Goal: Task Accomplishment & Management: Complete application form

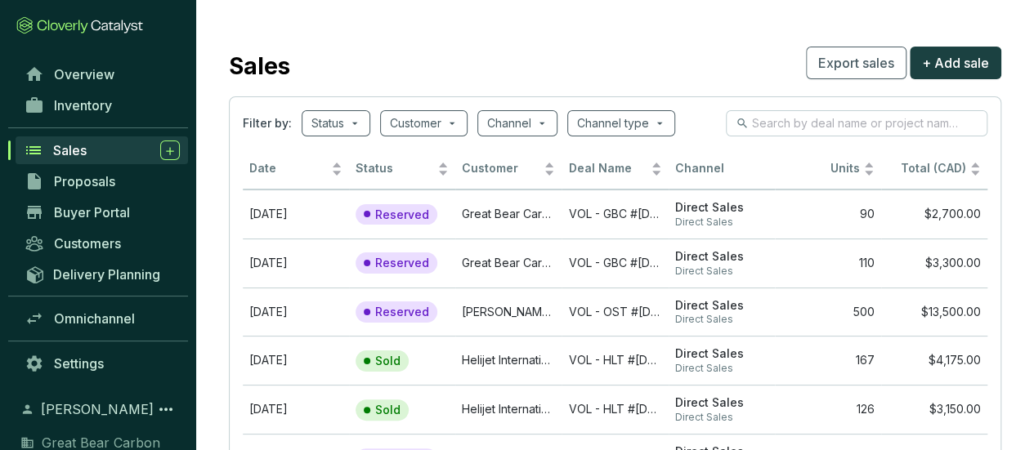
click at [104, 147] on div "Sales" at bounding box center [116, 151] width 127 height 20
click at [451, 123] on span at bounding box center [424, 123] width 68 height 25
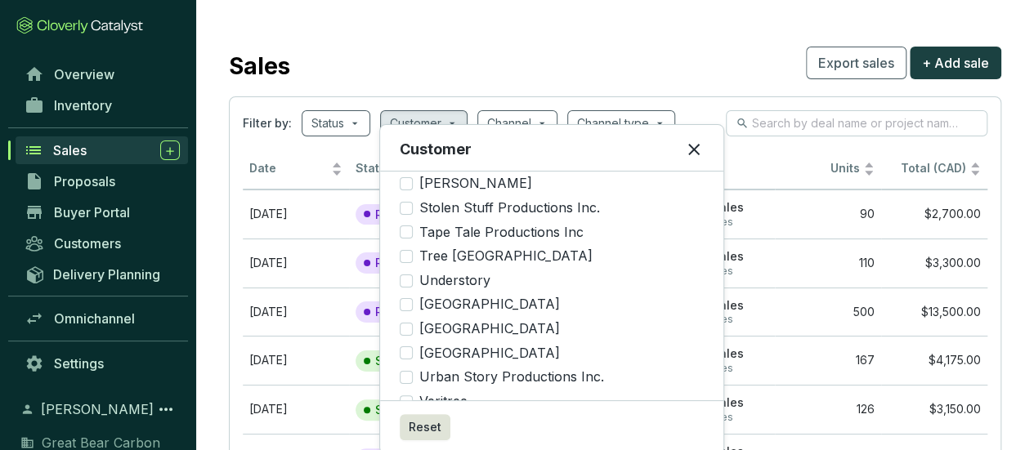
scroll to position [1695, 0]
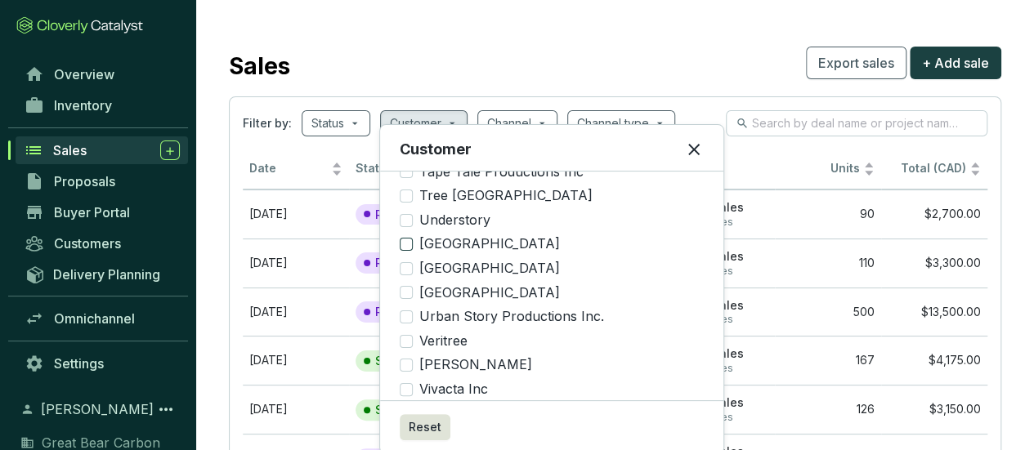
click at [496, 235] on span "[GEOGRAPHIC_DATA]" at bounding box center [490, 244] width 154 height 18
click at [413, 238] on input "[GEOGRAPHIC_DATA]" at bounding box center [406, 244] width 13 height 13
checkbox input "true"
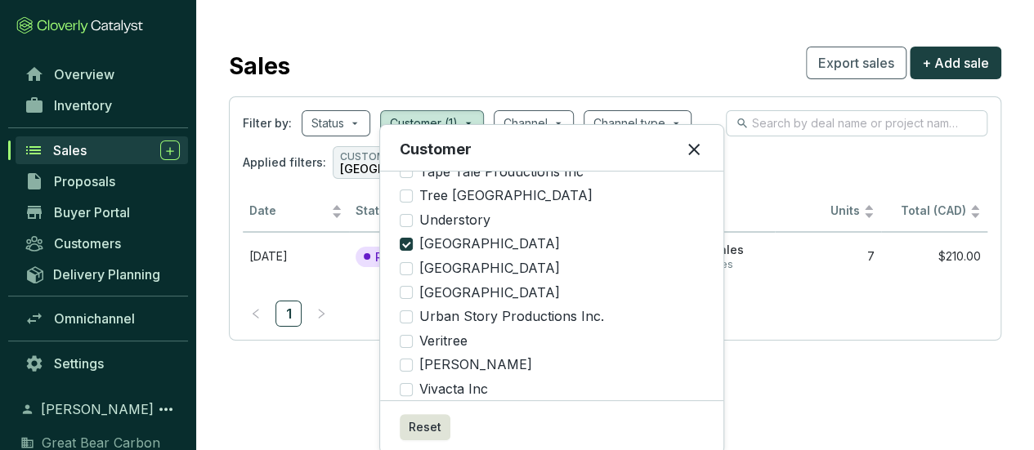
click at [836, 337] on section "Filter by: Status Customer (1) Channel Channel type Applied filters: CUSTOMER […" at bounding box center [615, 218] width 772 height 244
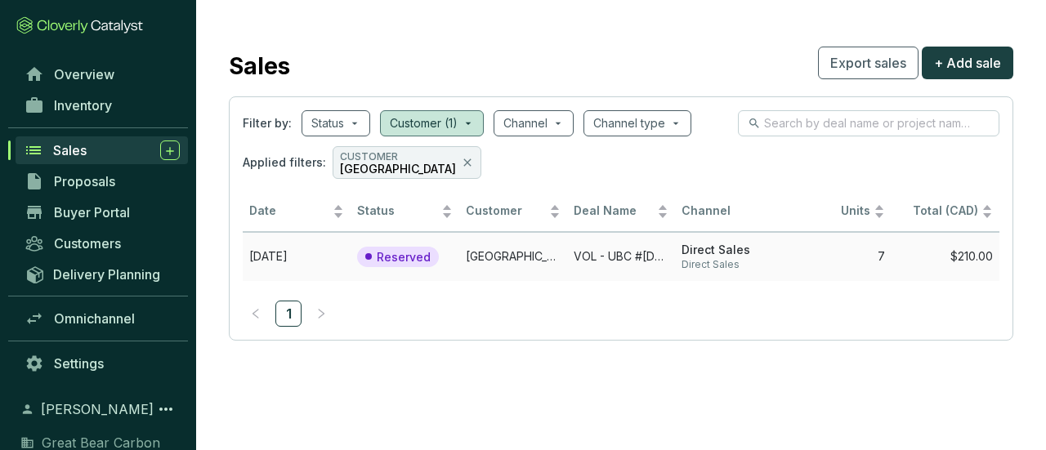
click at [500, 250] on td "[GEOGRAPHIC_DATA]" at bounding box center [513, 256] width 108 height 49
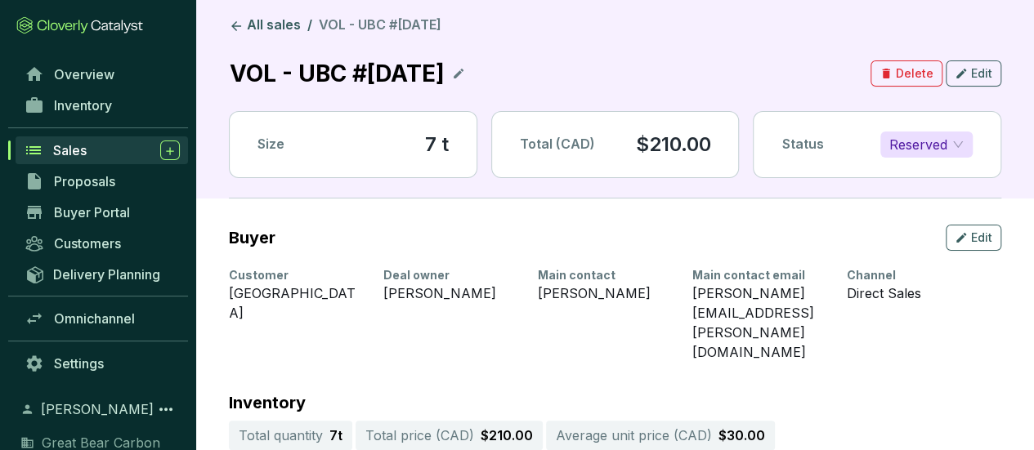
click at [947, 145] on span "Reserved" at bounding box center [926, 144] width 74 height 25
click at [928, 169] on div "Sold" at bounding box center [926, 177] width 66 height 18
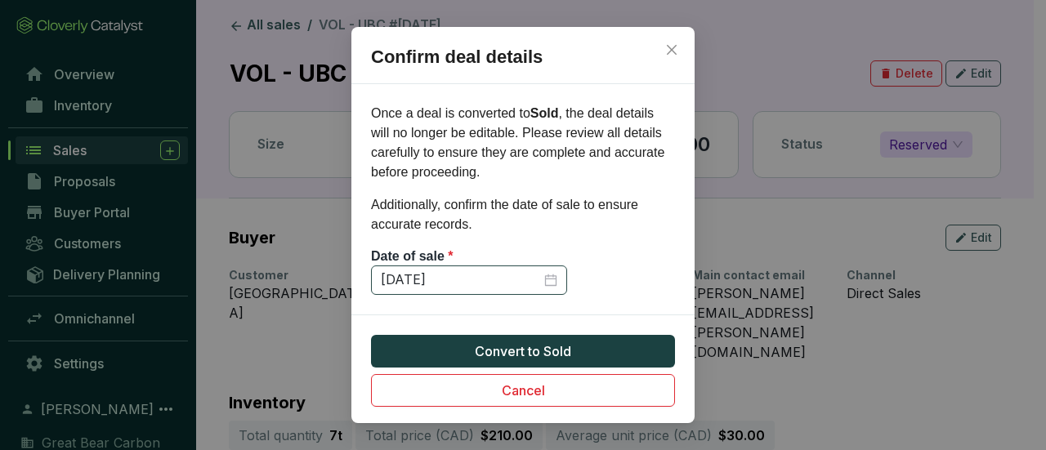
click at [548, 282] on div "[DATE]" at bounding box center [469, 280] width 177 height 18
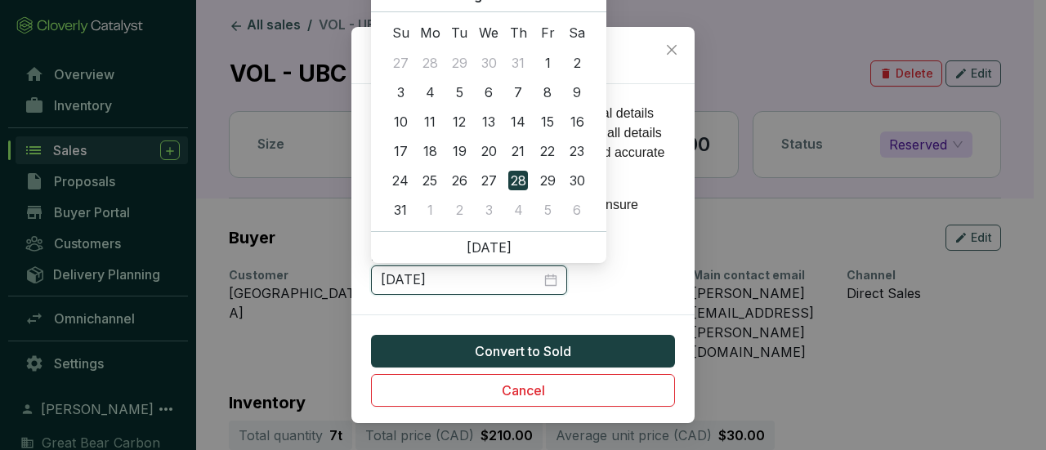
click at [389, 280] on input "[DATE]" at bounding box center [461, 280] width 160 height 18
click at [498, 287] on input "[DATE]" at bounding box center [461, 280] width 160 height 18
type input "[DATE]"
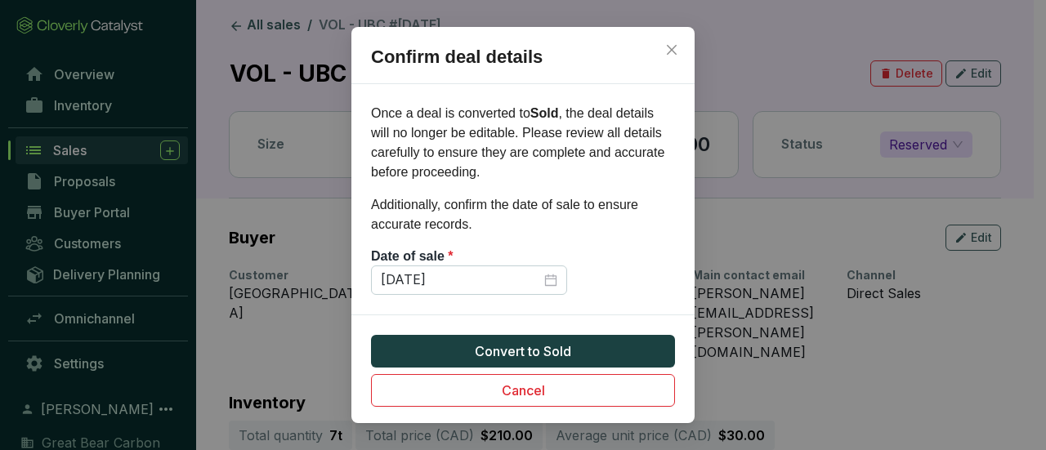
click at [610, 288] on section "Once a deal is converted to Sold , the deal details will no longer be editable.…" at bounding box center [522, 199] width 343 height 191
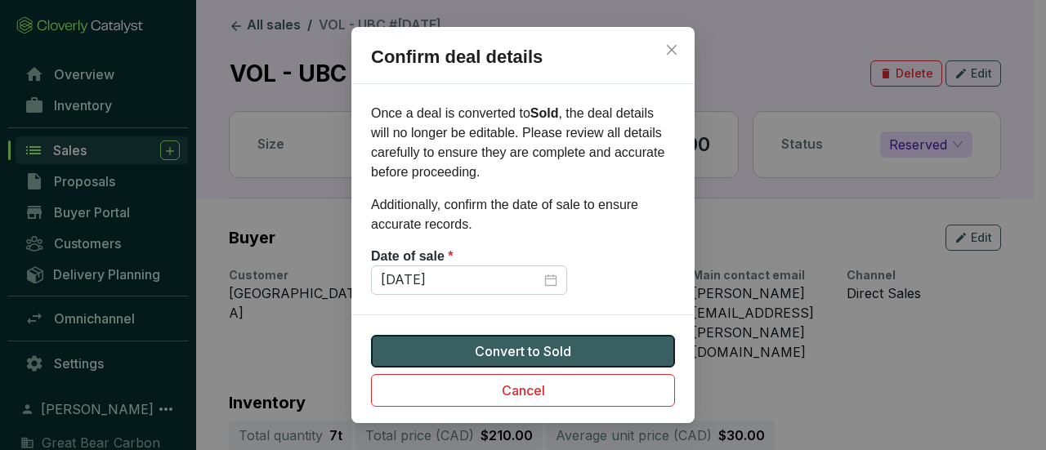
click at [536, 349] on span "Convert to Sold" at bounding box center [523, 352] width 96 height 20
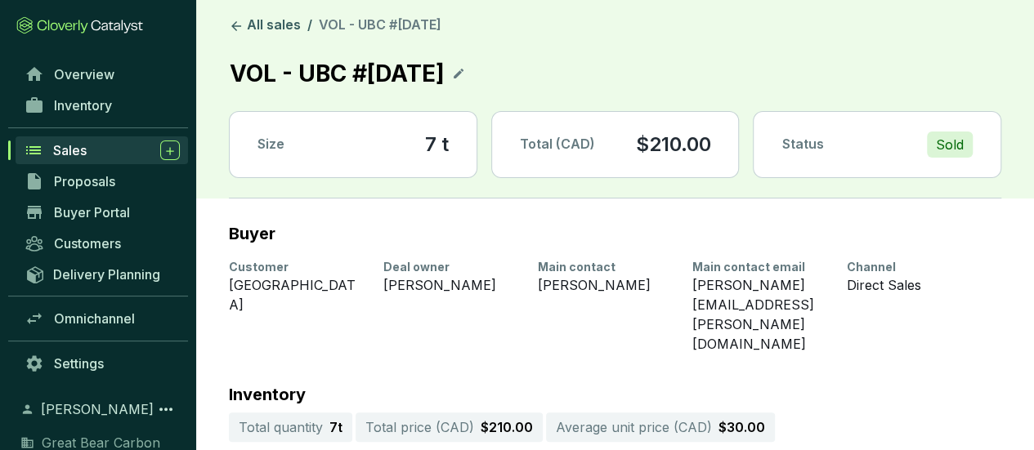
click at [118, 145] on div "Sales" at bounding box center [116, 151] width 127 height 20
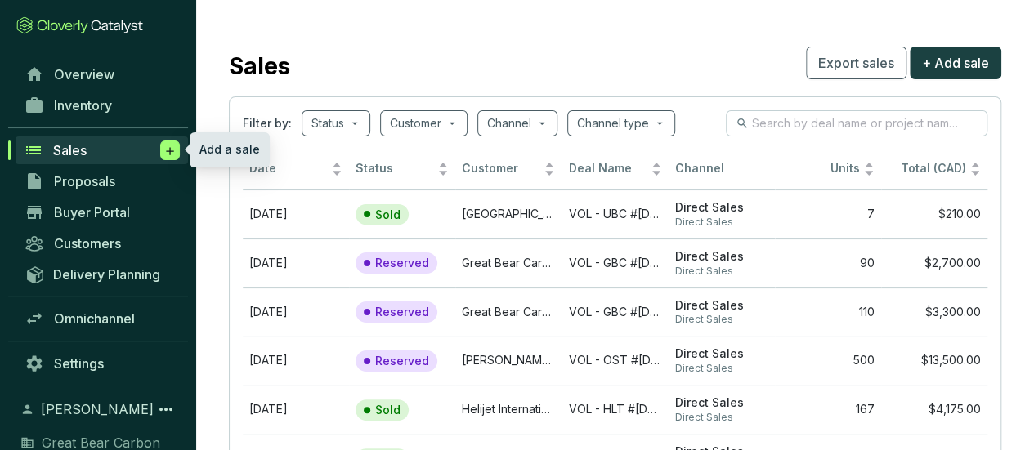
click at [163, 148] on icon at bounding box center [169, 151] width 13 height 16
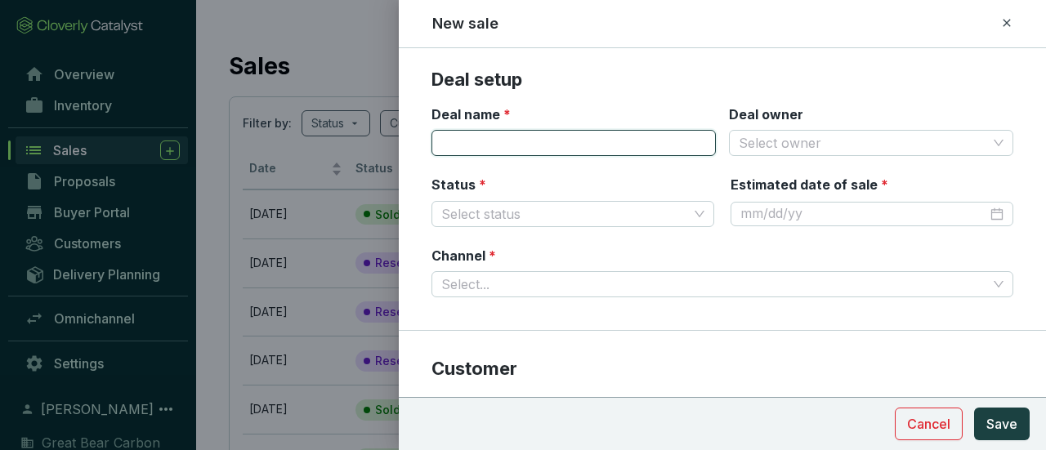
click at [541, 140] on input "Deal name *" at bounding box center [573, 143] width 284 height 26
type input "VOL - SYN #[DATE]"
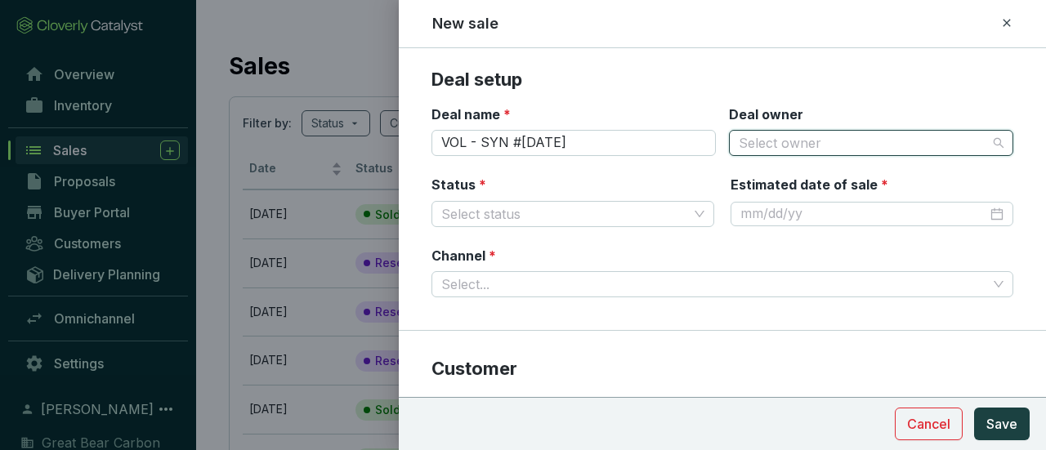
click at [969, 142] on input "Deal owner" at bounding box center [863, 143] width 248 height 25
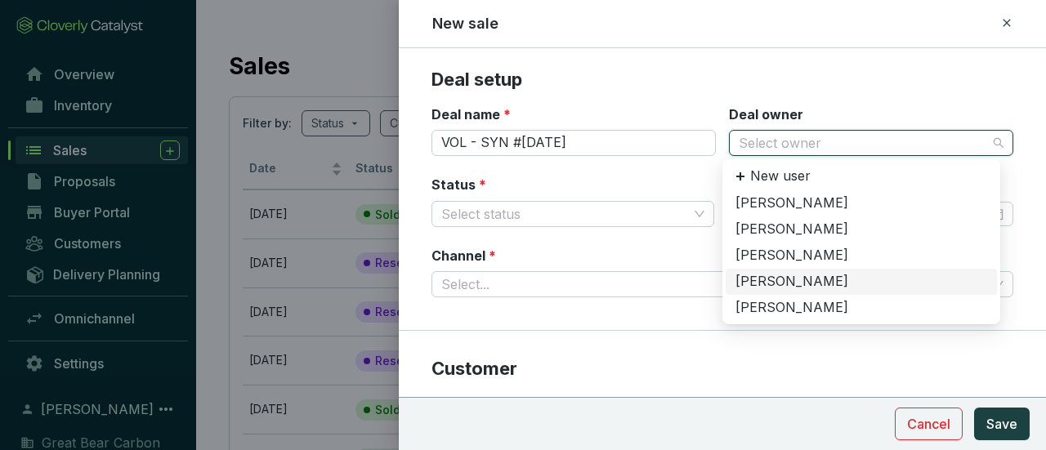
click at [789, 281] on div "[PERSON_NAME]" at bounding box center [861, 282] width 252 height 18
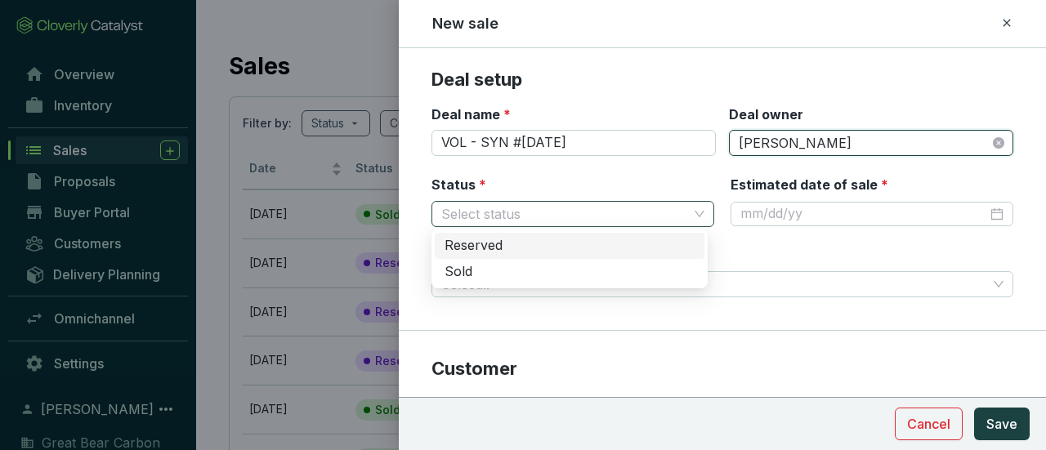
click at [695, 215] on span at bounding box center [572, 214] width 263 height 25
click at [644, 248] on div "Reserved" at bounding box center [570, 246] width 250 height 18
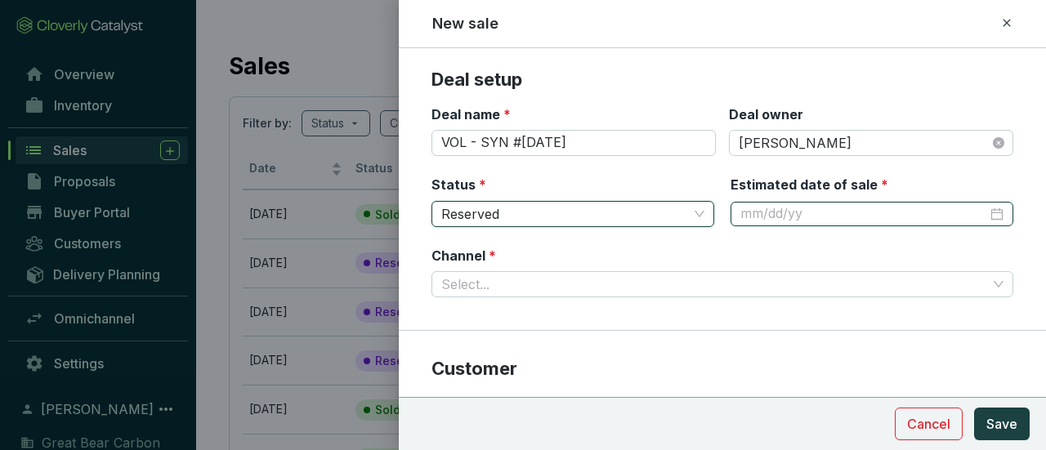
click at [767, 212] on input "Estimated date of sale *" at bounding box center [863, 214] width 247 height 18
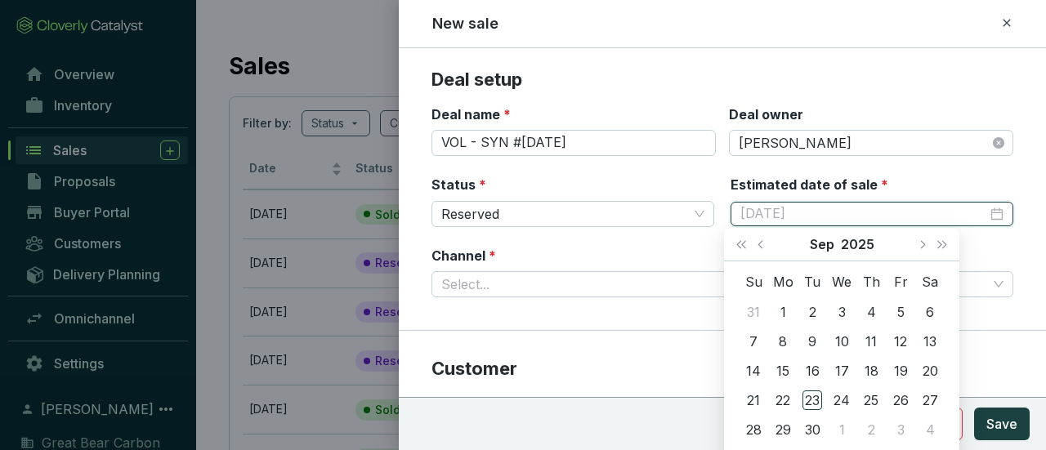
type input "[DATE]"
click at [927, 243] on button "Next month (PageDown)" at bounding box center [921, 244] width 21 height 33
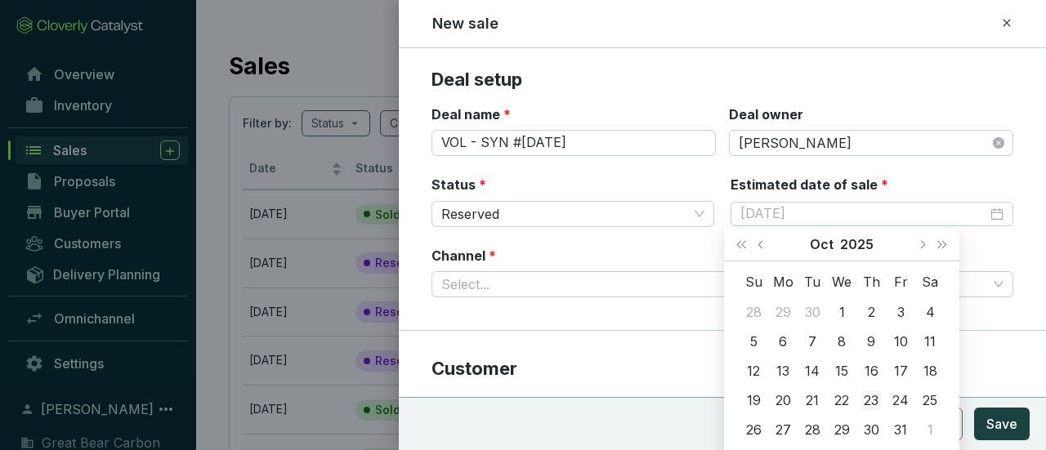
type input "[DATE]"
click at [879, 402] on div "23" at bounding box center [871, 401] width 20 height 20
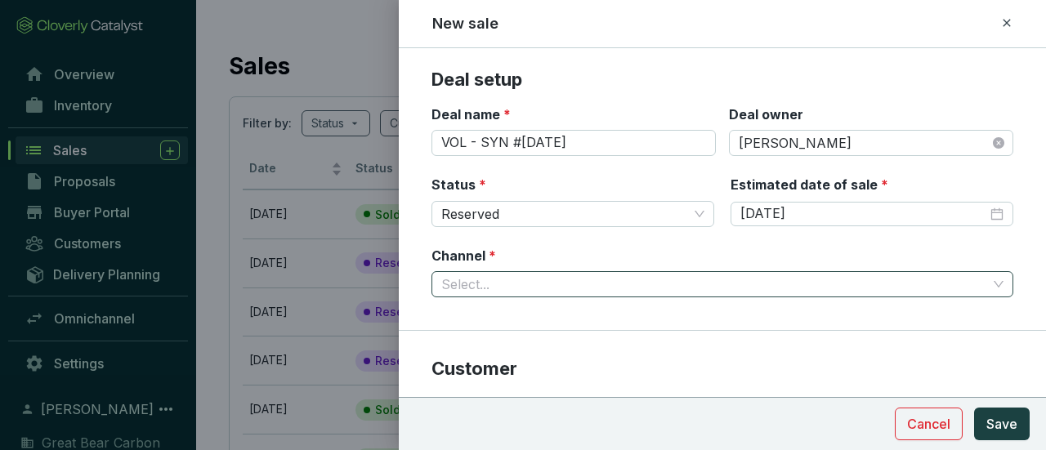
click at [574, 283] on input "Channel *" at bounding box center [714, 284] width 546 height 25
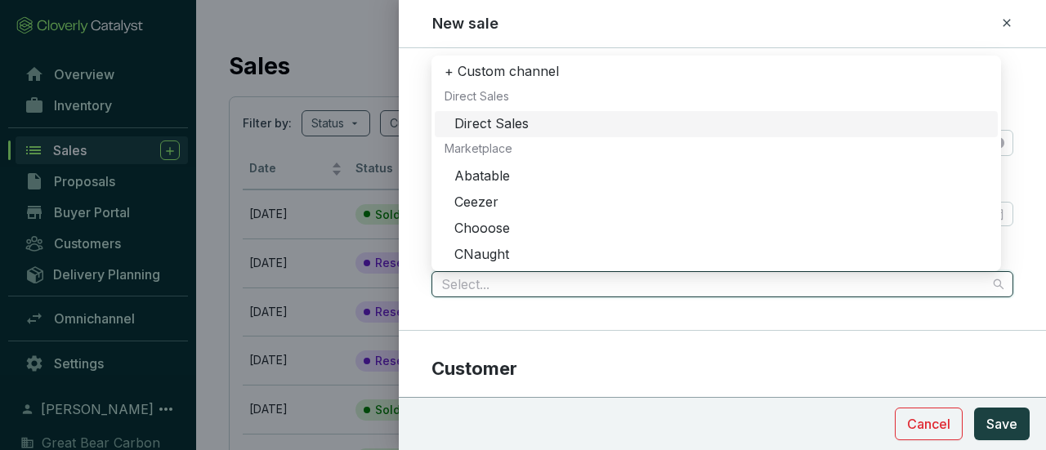
click at [507, 117] on div "Direct Sales" at bounding box center [721, 124] width 534 height 18
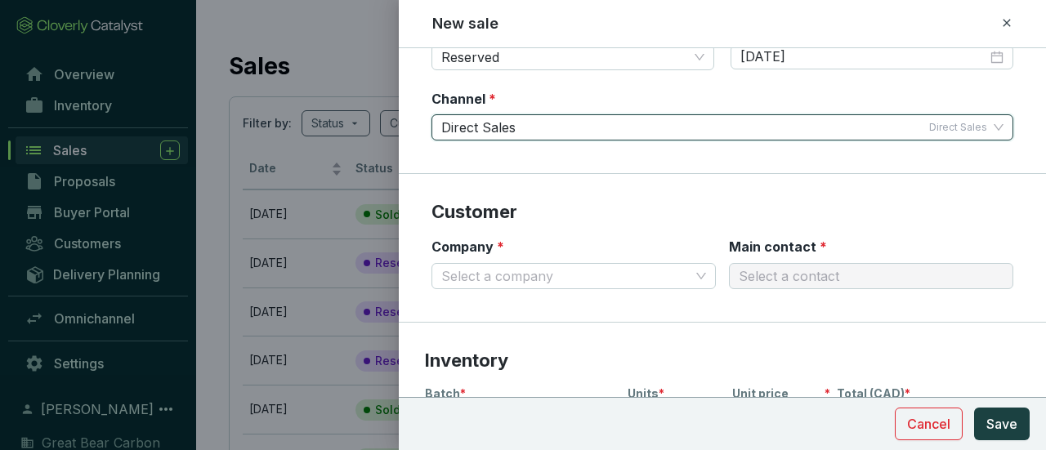
scroll to position [163, 0]
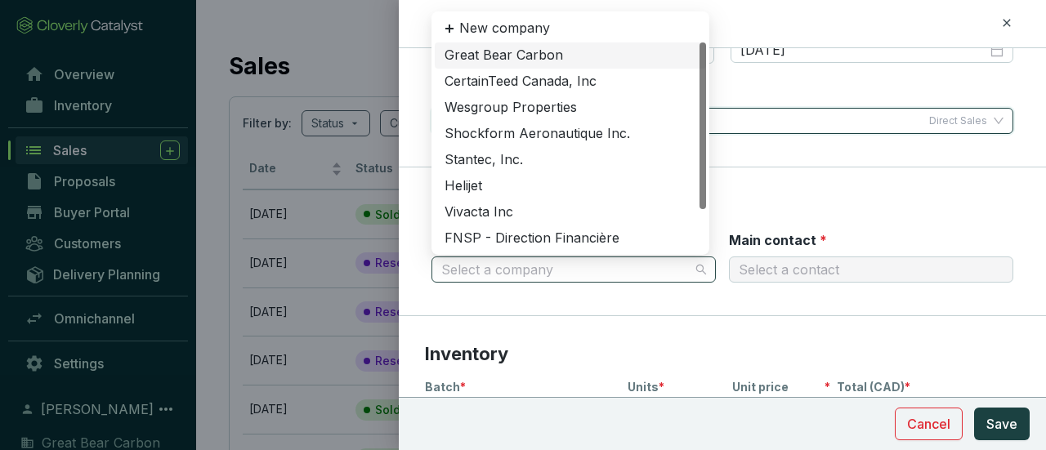
click at [697, 270] on span at bounding box center [573, 269] width 265 height 25
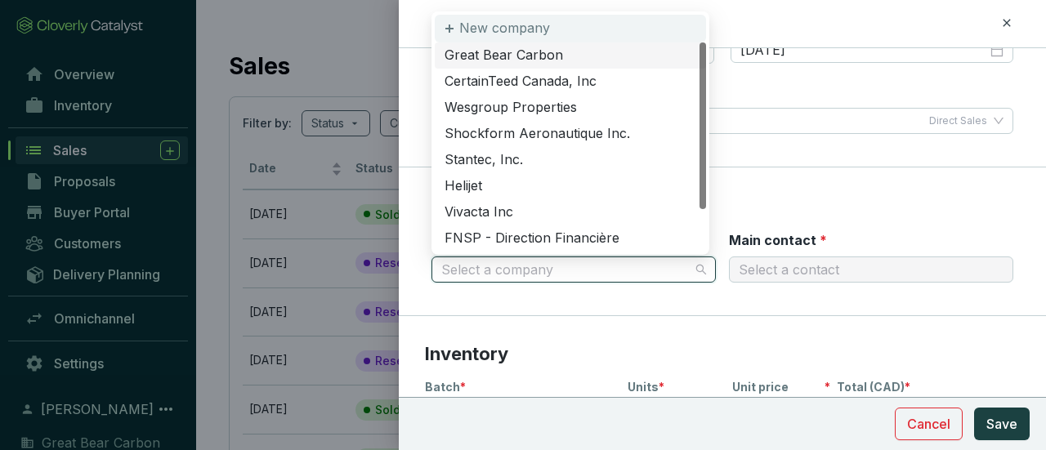
click at [557, 27] on div "New company" at bounding box center [570, 29] width 271 height 28
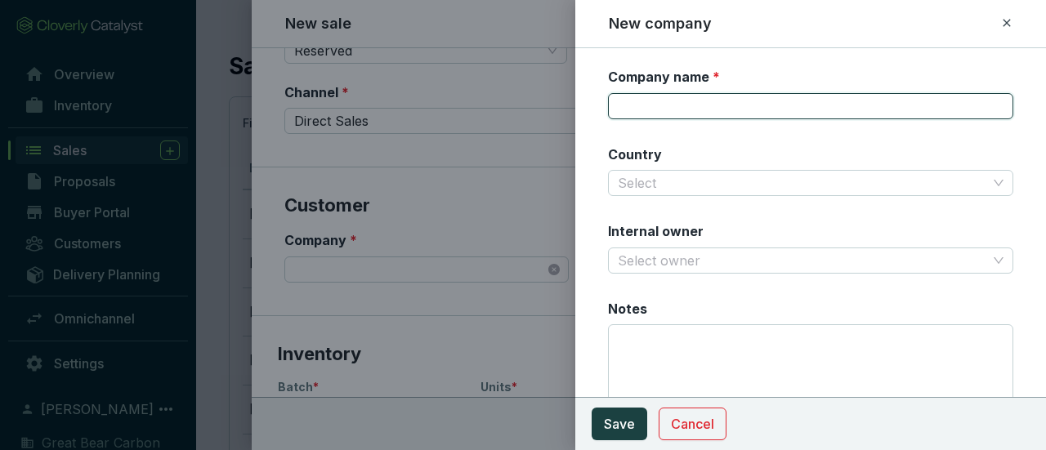
click at [723, 105] on input "Company name *" at bounding box center [810, 106] width 405 height 26
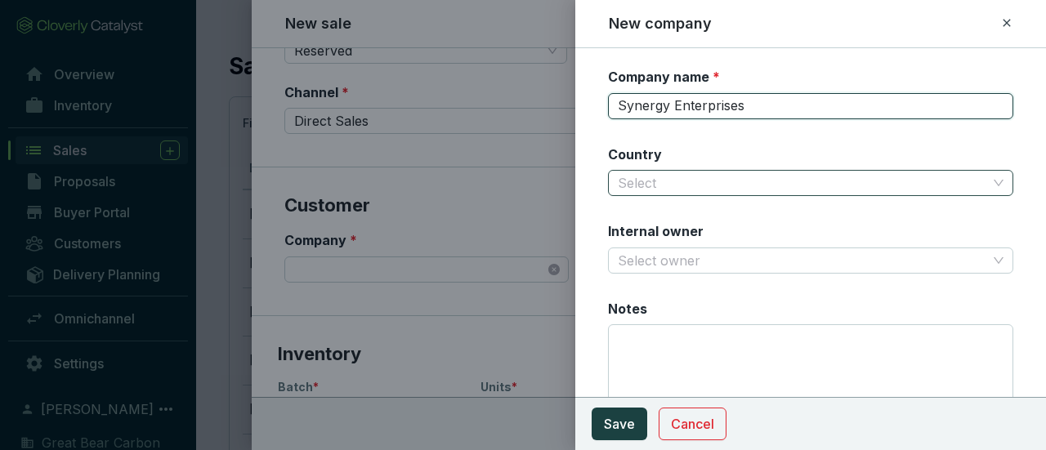
type input "Synergy Enterprises"
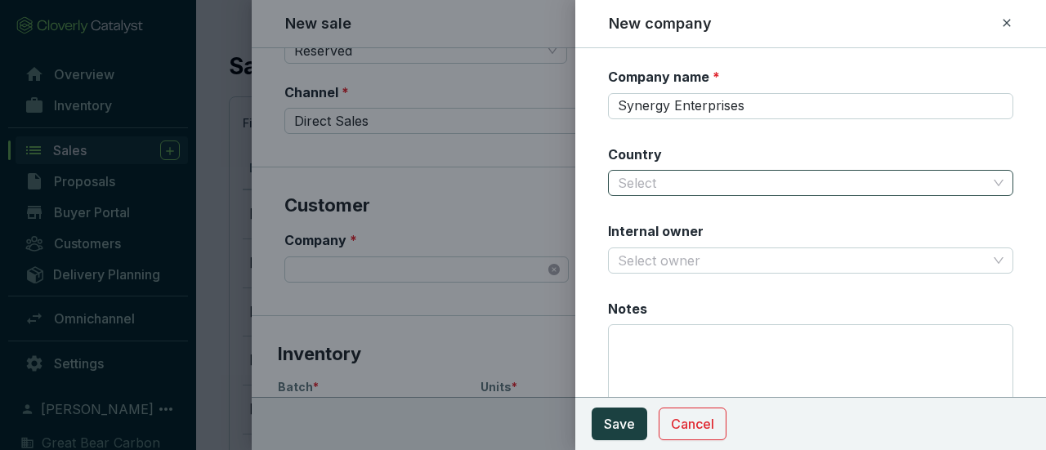
click at [752, 188] on input "Country" at bounding box center [802, 183] width 369 height 25
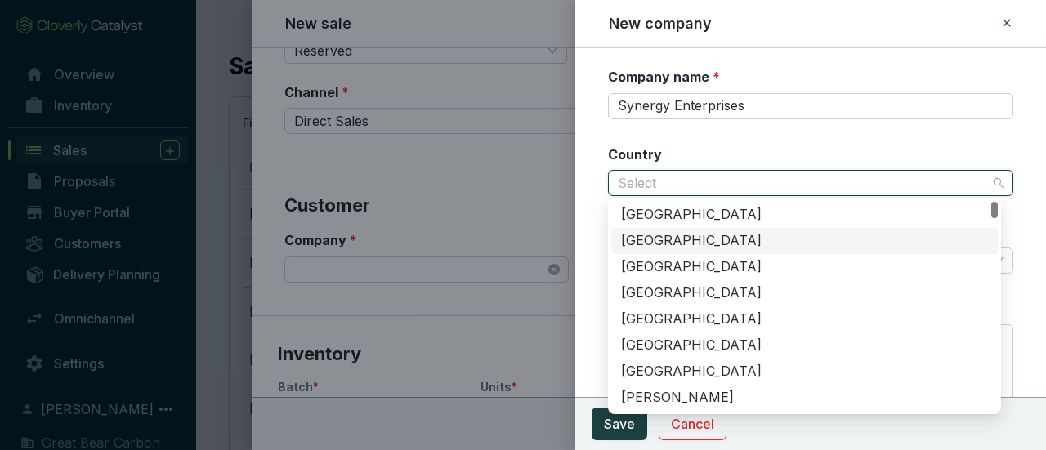
click at [676, 239] on div "[GEOGRAPHIC_DATA]" at bounding box center [804, 241] width 367 height 18
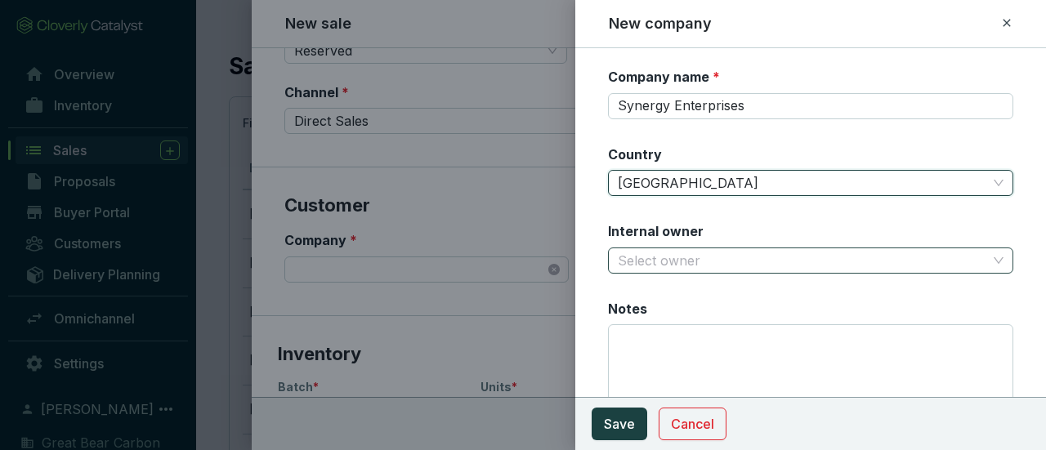
click at [672, 260] on input "Internal owner" at bounding box center [802, 260] width 369 height 25
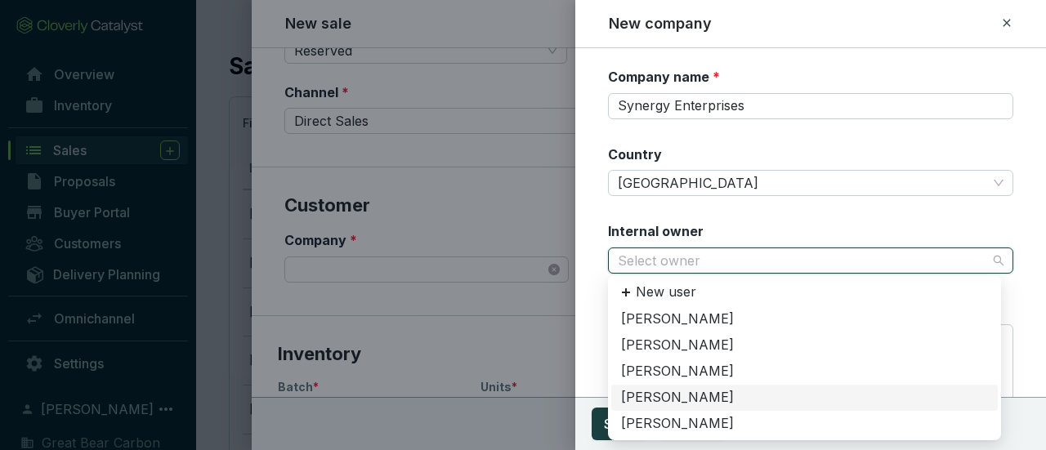
click at [680, 395] on div "[PERSON_NAME]" at bounding box center [804, 398] width 367 height 18
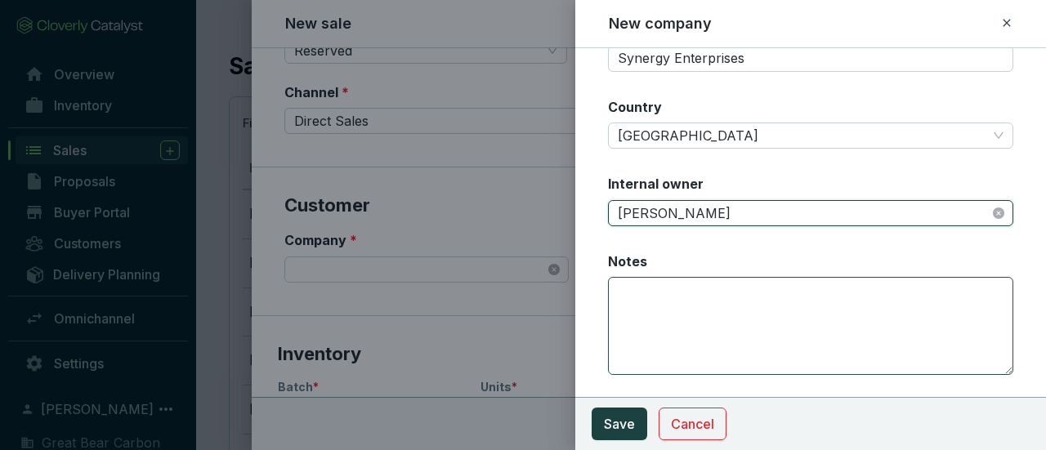
scroll to position [116, 0]
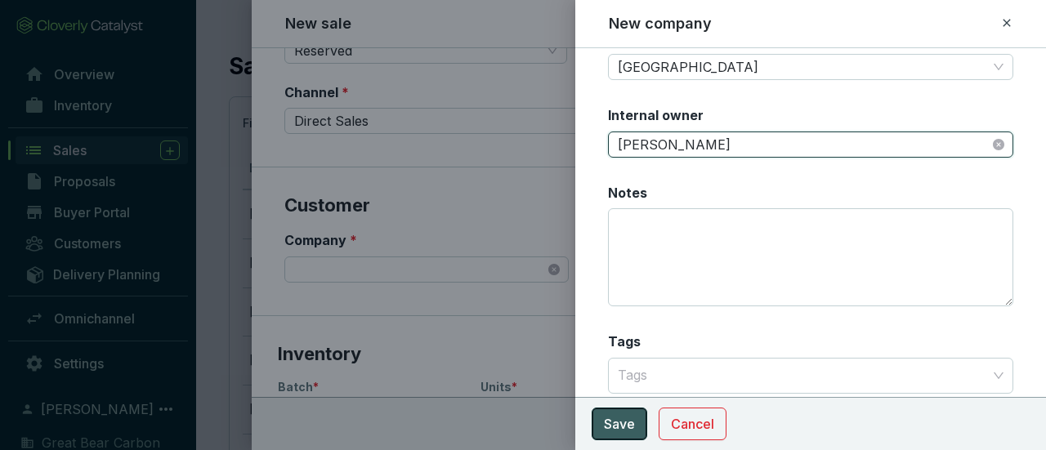
click at [627, 421] on span "Save" at bounding box center [619, 424] width 31 height 20
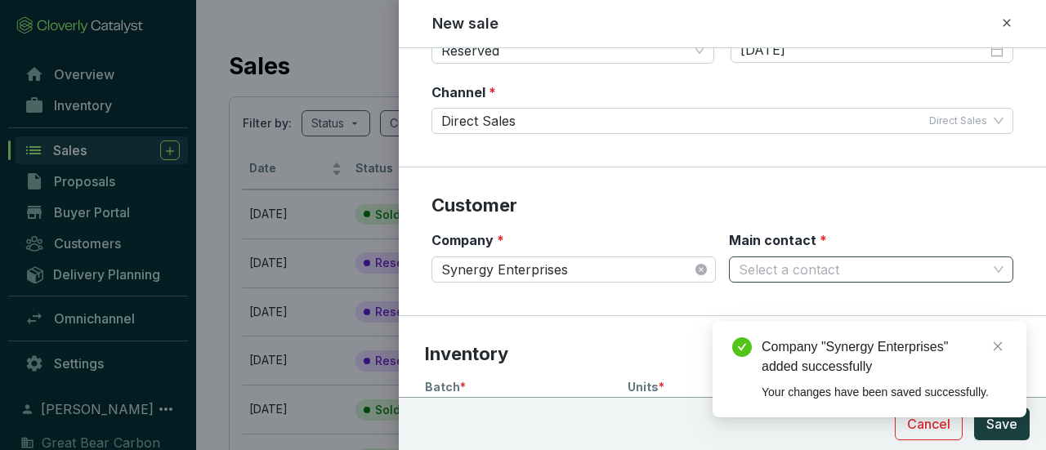
click at [850, 266] on input "Main contact *" at bounding box center [863, 269] width 248 height 25
click at [801, 306] on p "New contact" at bounding box center [792, 305] width 79 height 18
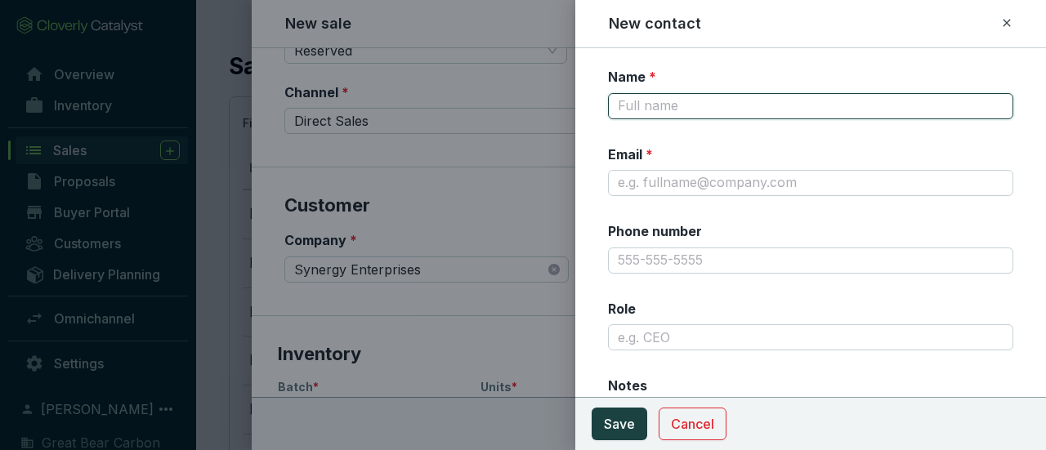
click at [642, 108] on input "Name *" at bounding box center [810, 106] width 405 height 26
type input "L"
type input "[PERSON_NAME]"
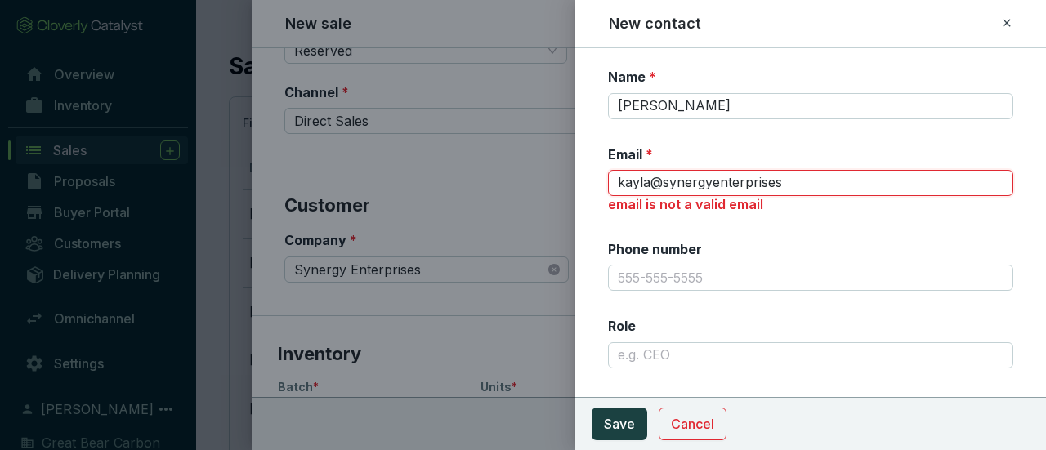
click at [819, 179] on input "kayla@synergyenterprises" at bounding box center [810, 183] width 405 height 26
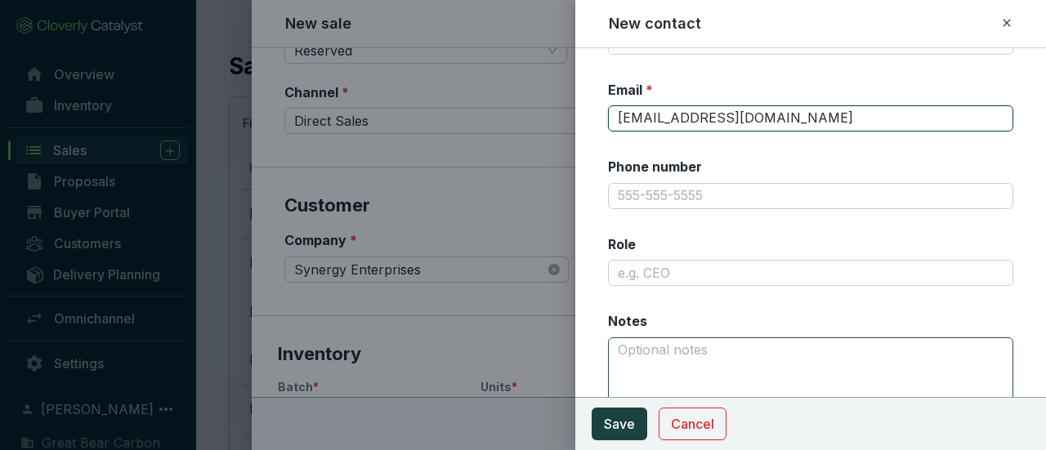
scroll to position [106, 0]
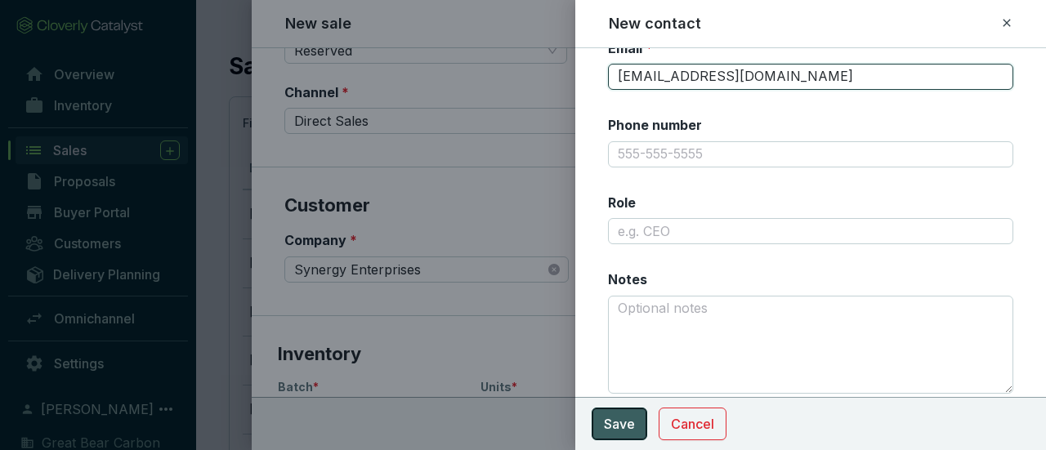
type input "[EMAIL_ADDRESS][DOMAIN_NAME]"
click at [633, 414] on span "Save" at bounding box center [619, 424] width 31 height 20
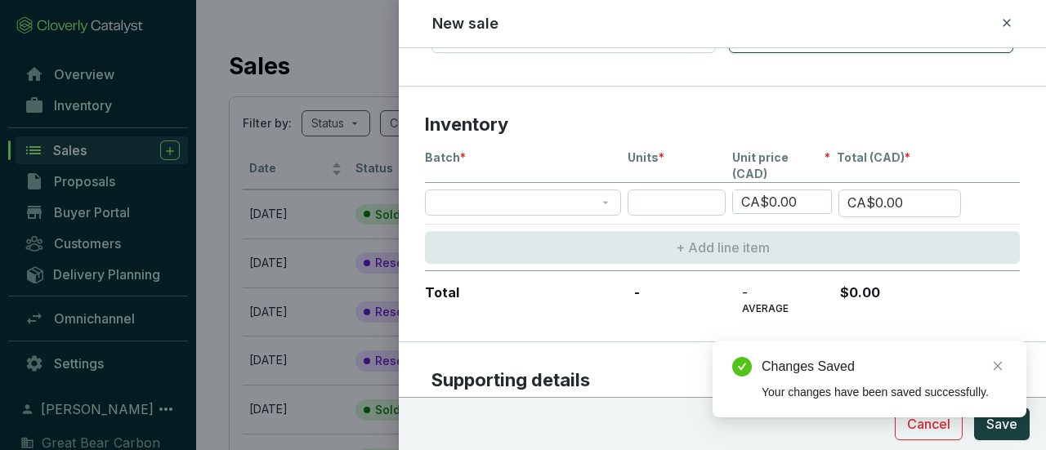
scroll to position [409, 0]
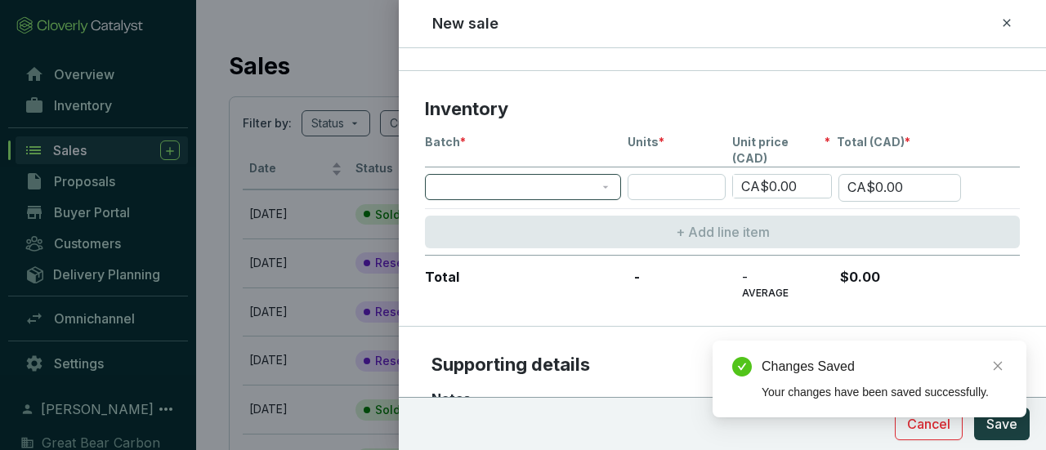
click at [604, 175] on span at bounding box center [523, 187] width 177 height 25
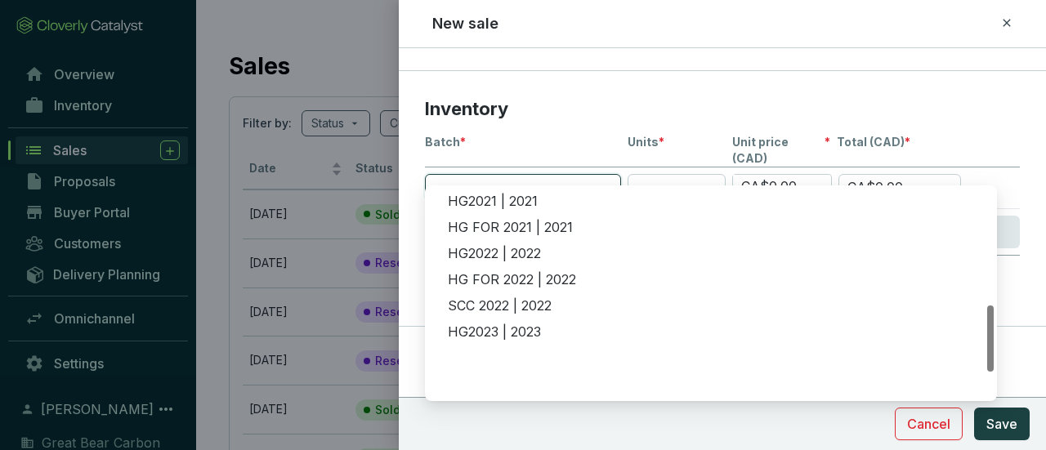
scroll to position [281, 0]
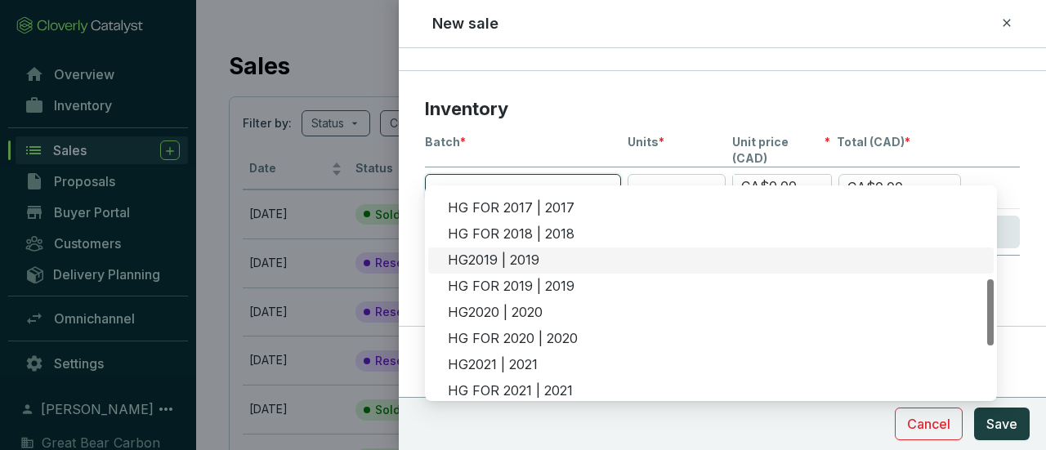
click at [550, 260] on div "HG2019 | 2019" at bounding box center [716, 261] width 536 height 18
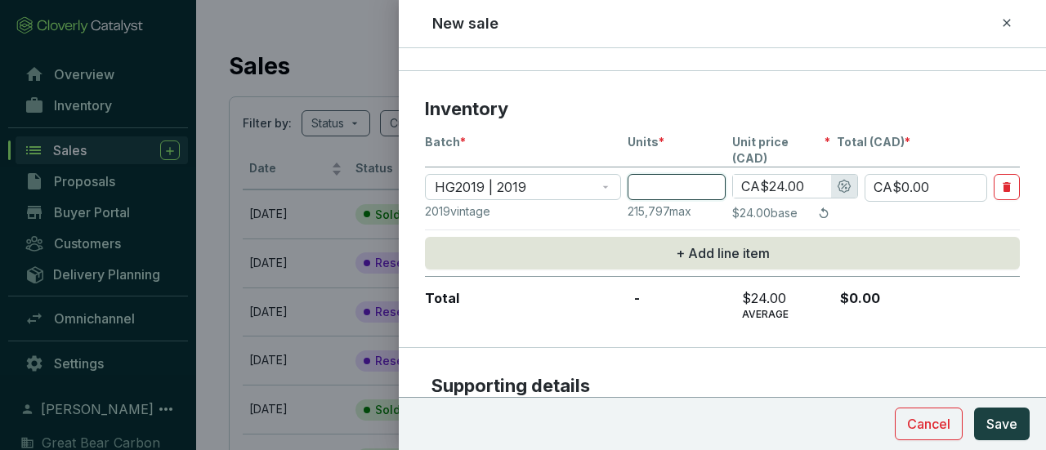
click at [686, 174] on input "number" at bounding box center [677, 187] width 98 height 26
type input "6"
type input "CA$144.00"
type input "68"
type input "CA$1,632.00"
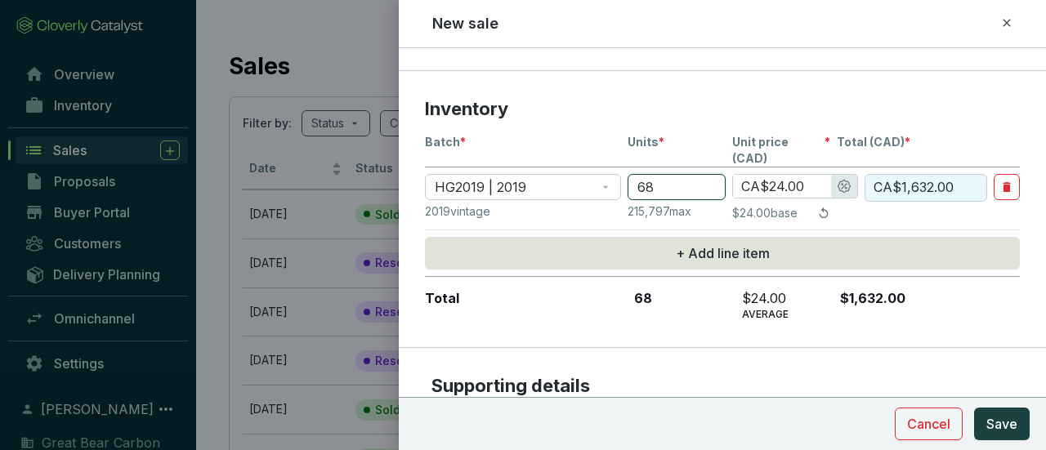
type input "68"
click at [778, 175] on input "CA$24.00" at bounding box center [782, 186] width 98 height 23
type input "CA$2.00"
type input "CA$136.00"
type input "CA$0"
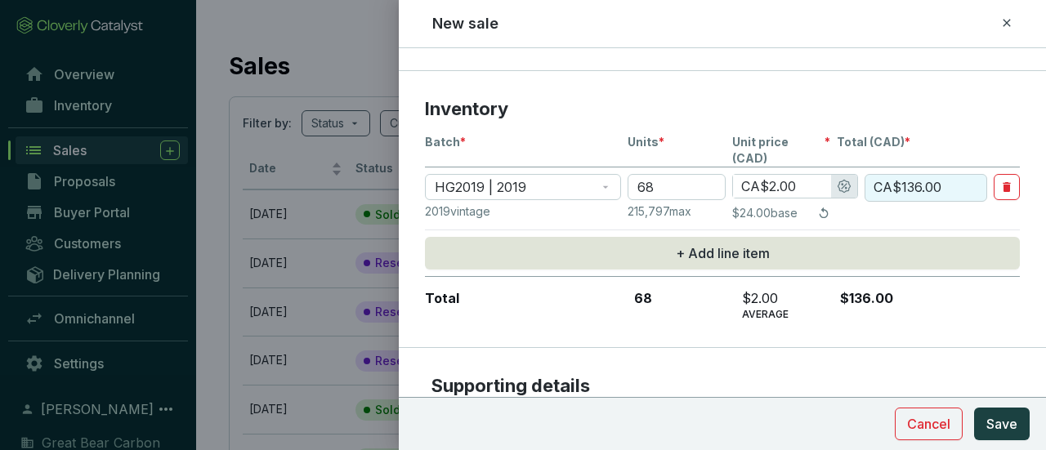
type input "CA$0.00"
type input "CA$3.00"
type input "CA$204.00"
type input "CA$30.00"
type input "CA$2,040.00"
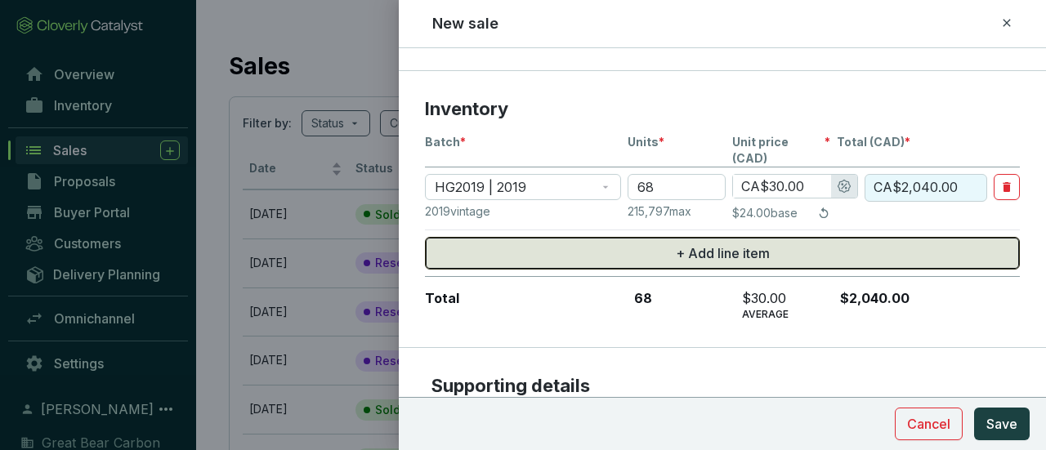
type input "CA$30.00"
click at [821, 243] on button "+ Add line item" at bounding box center [722, 253] width 595 height 33
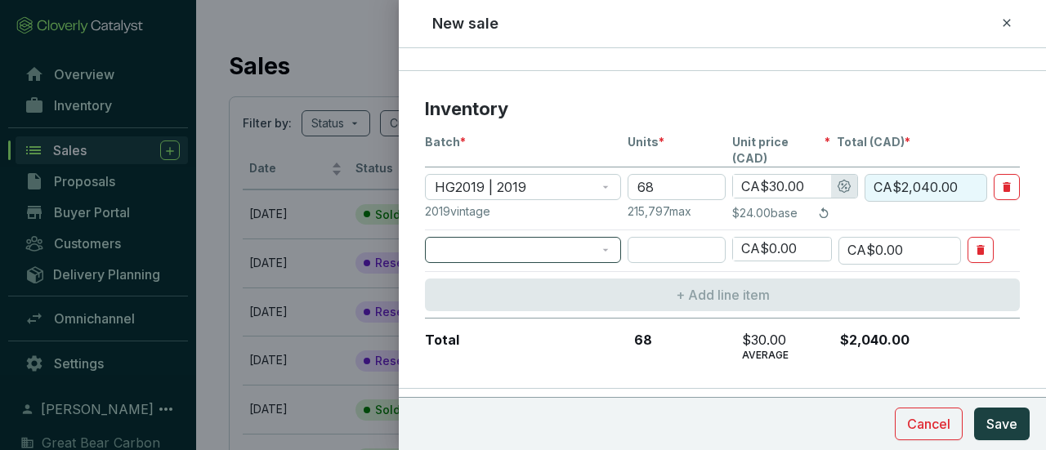
click at [612, 237] on div at bounding box center [523, 250] width 196 height 26
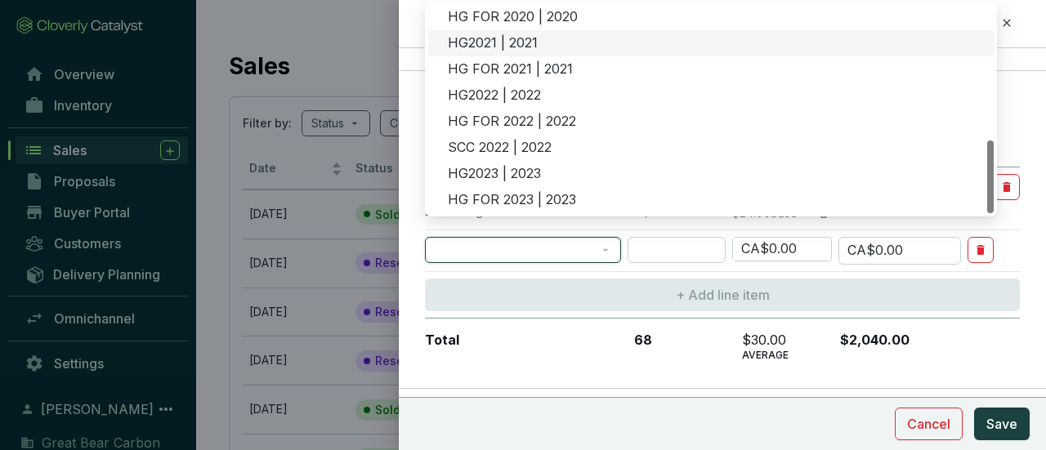
scroll to position [311, 0]
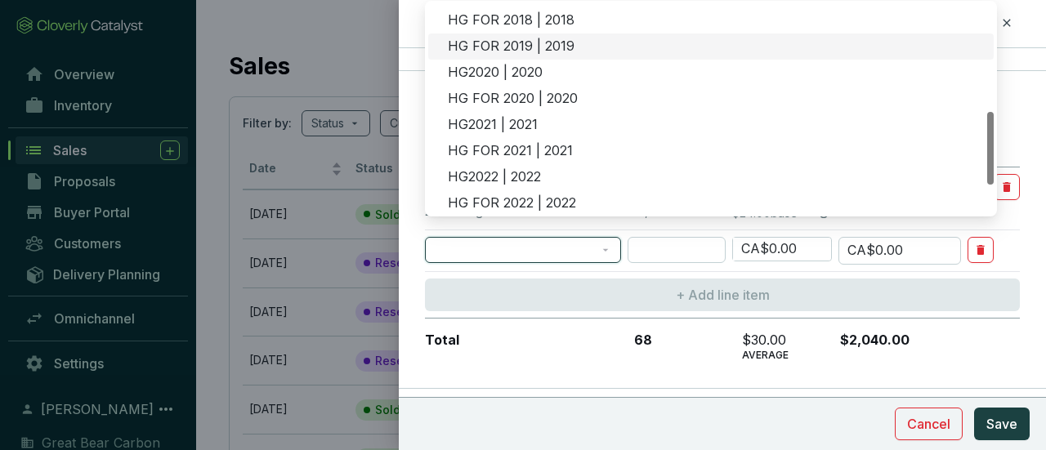
click at [538, 38] on div "HG FOR 2019 | 2019" at bounding box center [716, 47] width 536 height 18
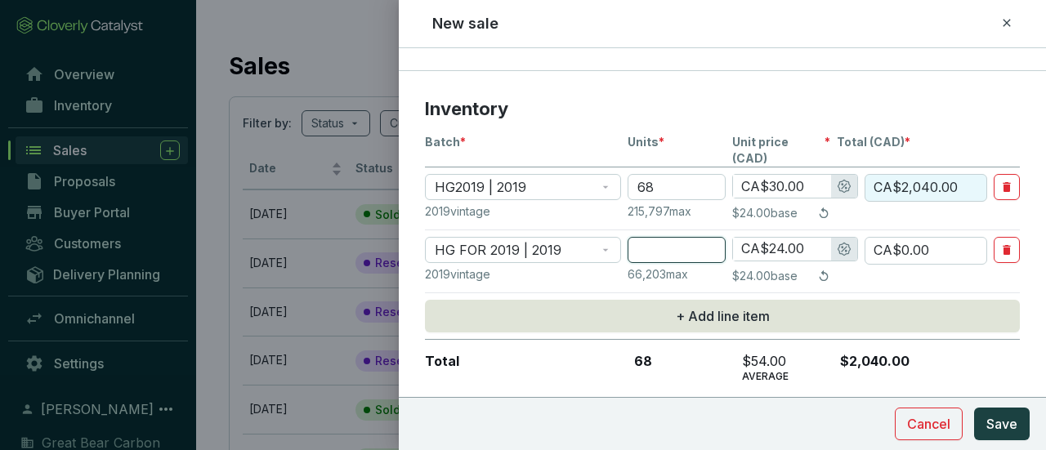
click at [703, 237] on input "number" at bounding box center [677, 250] width 98 height 26
type input "7"
type input "CA$168.00"
type input "7"
click at [782, 238] on input "CA$24.00" at bounding box center [782, 249] width 98 height 23
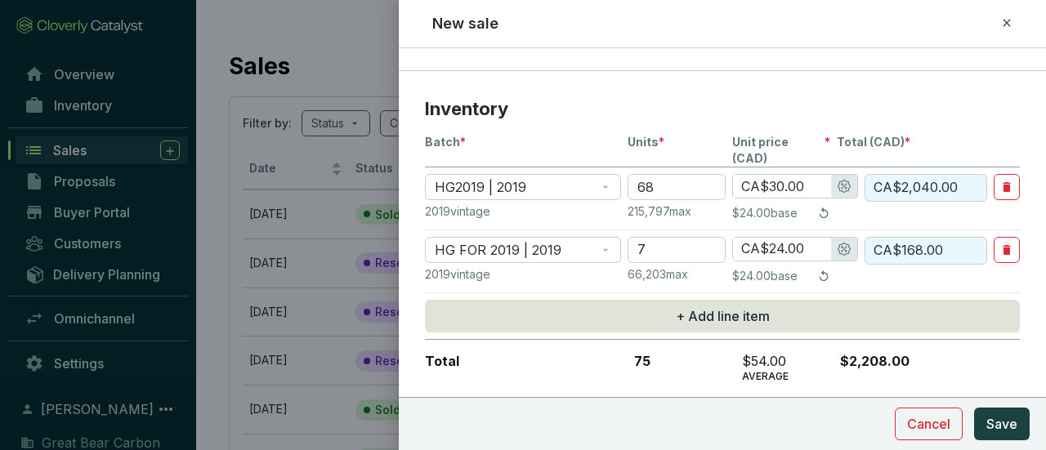
type input "CA$2.00"
type input "CA$14.00"
type input "CA$0"
type input "CA$0.00"
type input "CA$3.00"
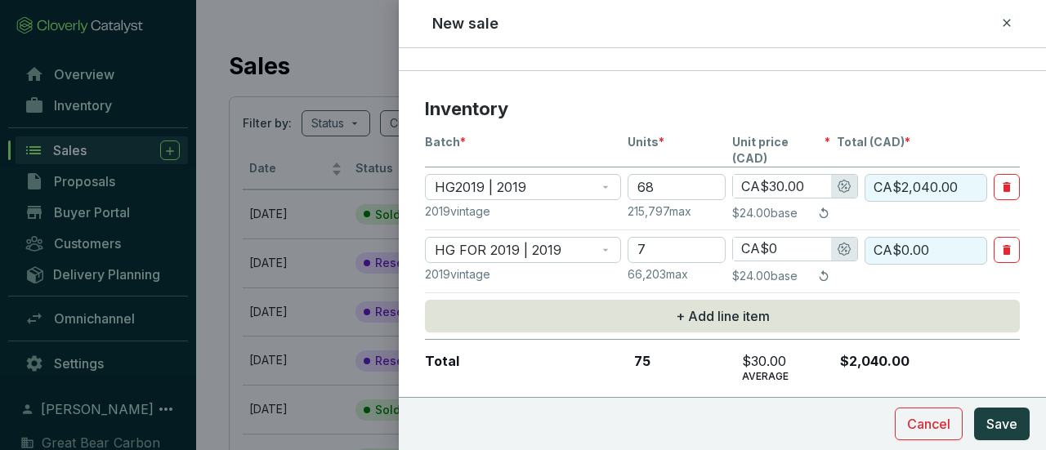
type input "CA$21.00"
type input "CA$30.00"
type input "CA$210.00"
type input "CA$30.00"
click at [990, 353] on div at bounding box center [976, 368] width 29 height 31
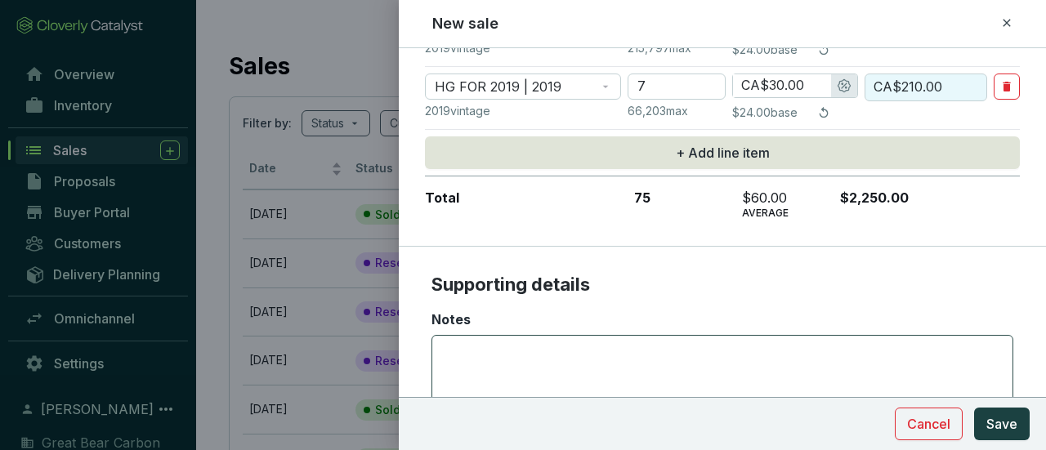
scroll to position [651, 0]
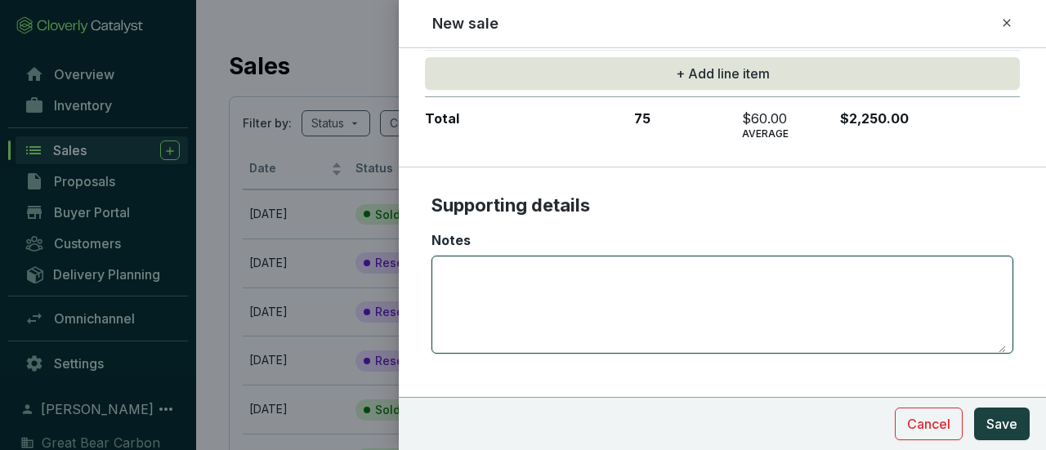
click at [741, 299] on textarea "Notes" at bounding box center [722, 305] width 567 height 96
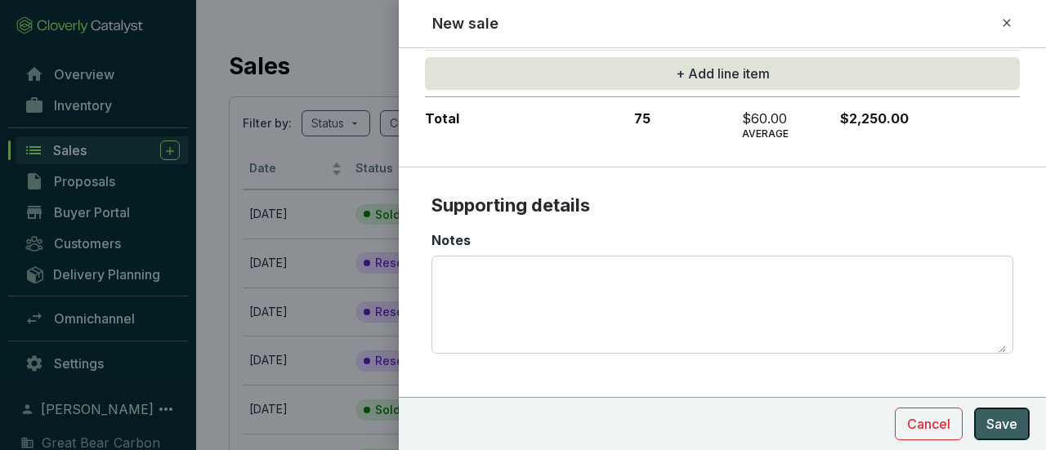
click at [1000, 427] on span "Save" at bounding box center [1001, 424] width 31 height 20
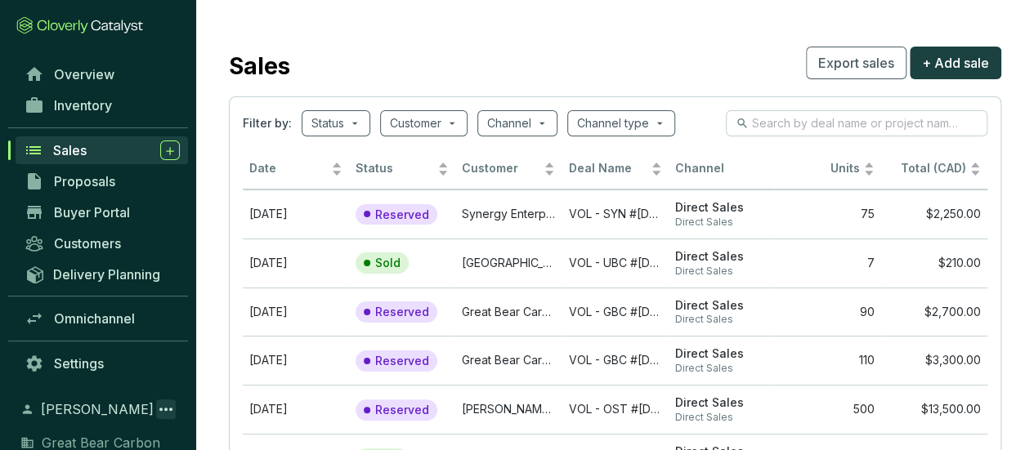
click at [167, 409] on icon at bounding box center [165, 409] width 13 height 3
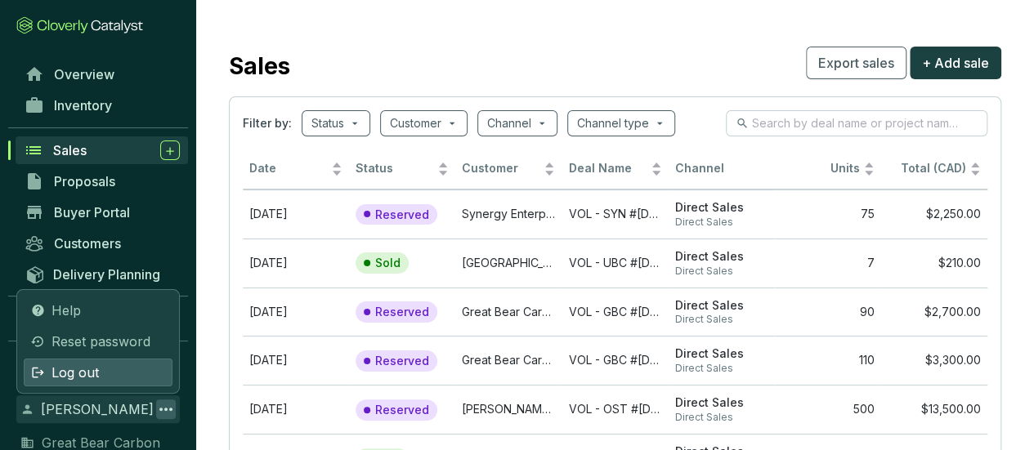
click at [142, 376] on div "Log out" at bounding box center [98, 373] width 149 height 28
